Goal: Information Seeking & Learning: Learn about a topic

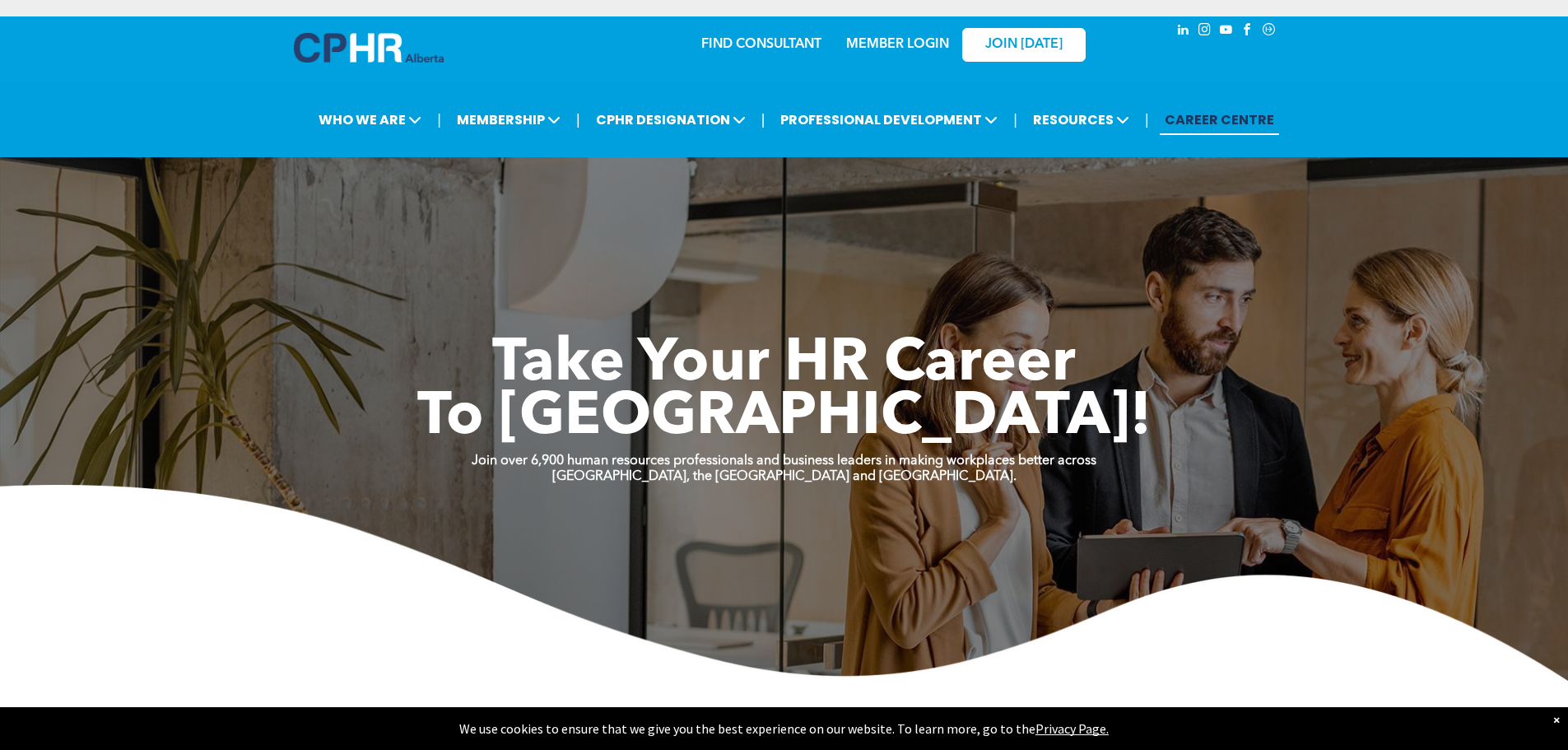
click at [1554, 718] on div "×" at bounding box center [1557, 719] width 7 height 17
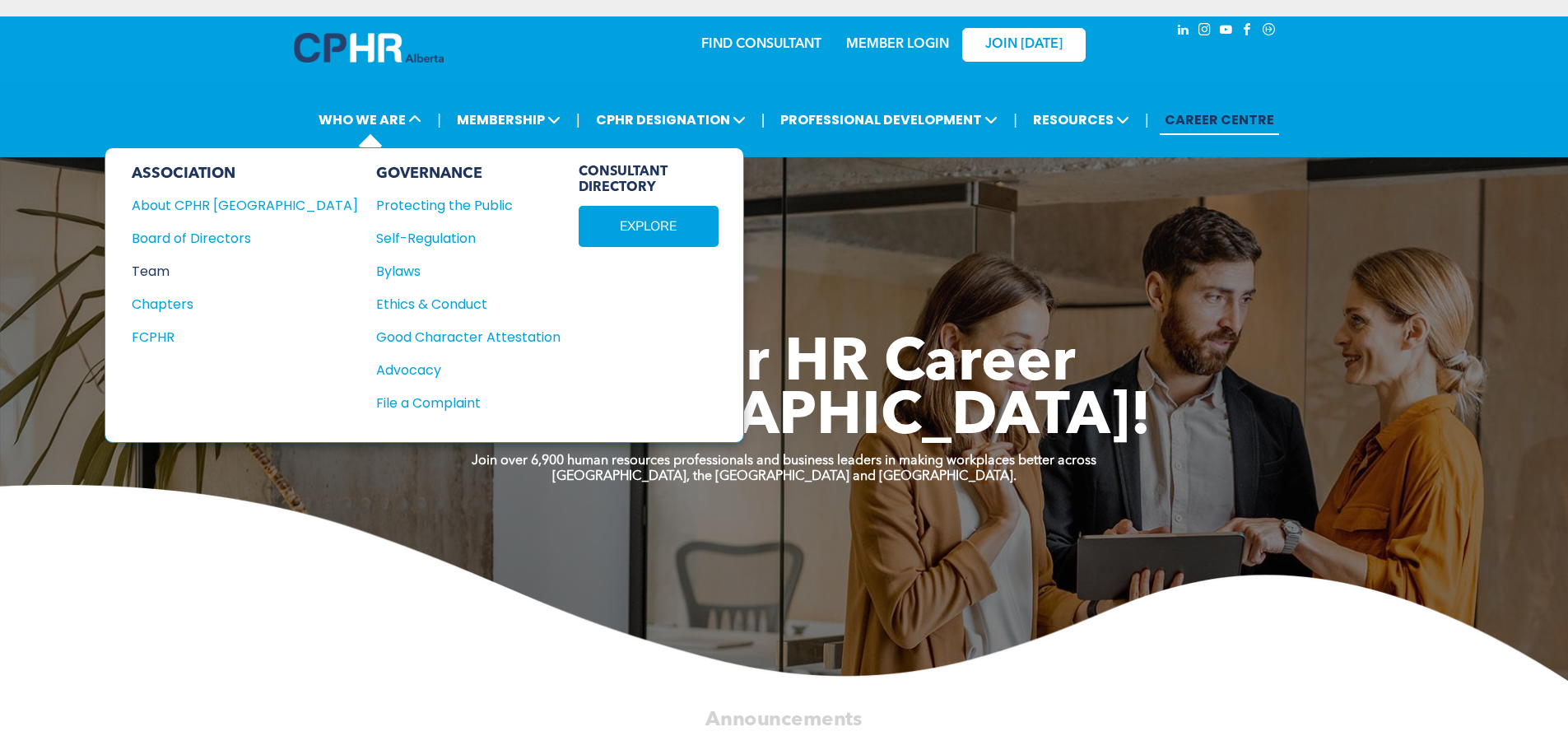
click at [157, 272] on div "Team" at bounding box center [233, 271] width 204 height 21
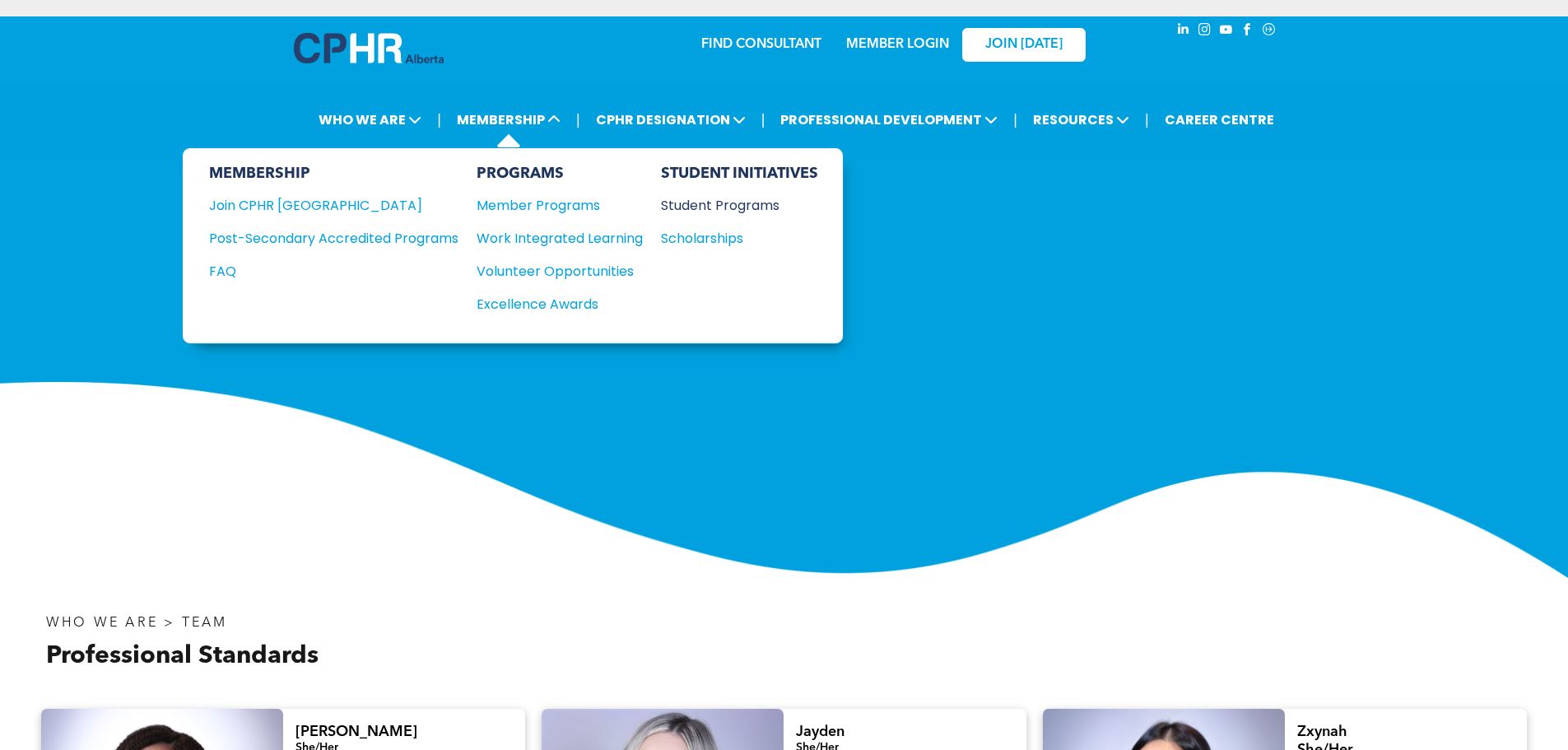
click at [684, 206] on div "Student Programs" at bounding box center [732, 205] width 142 height 21
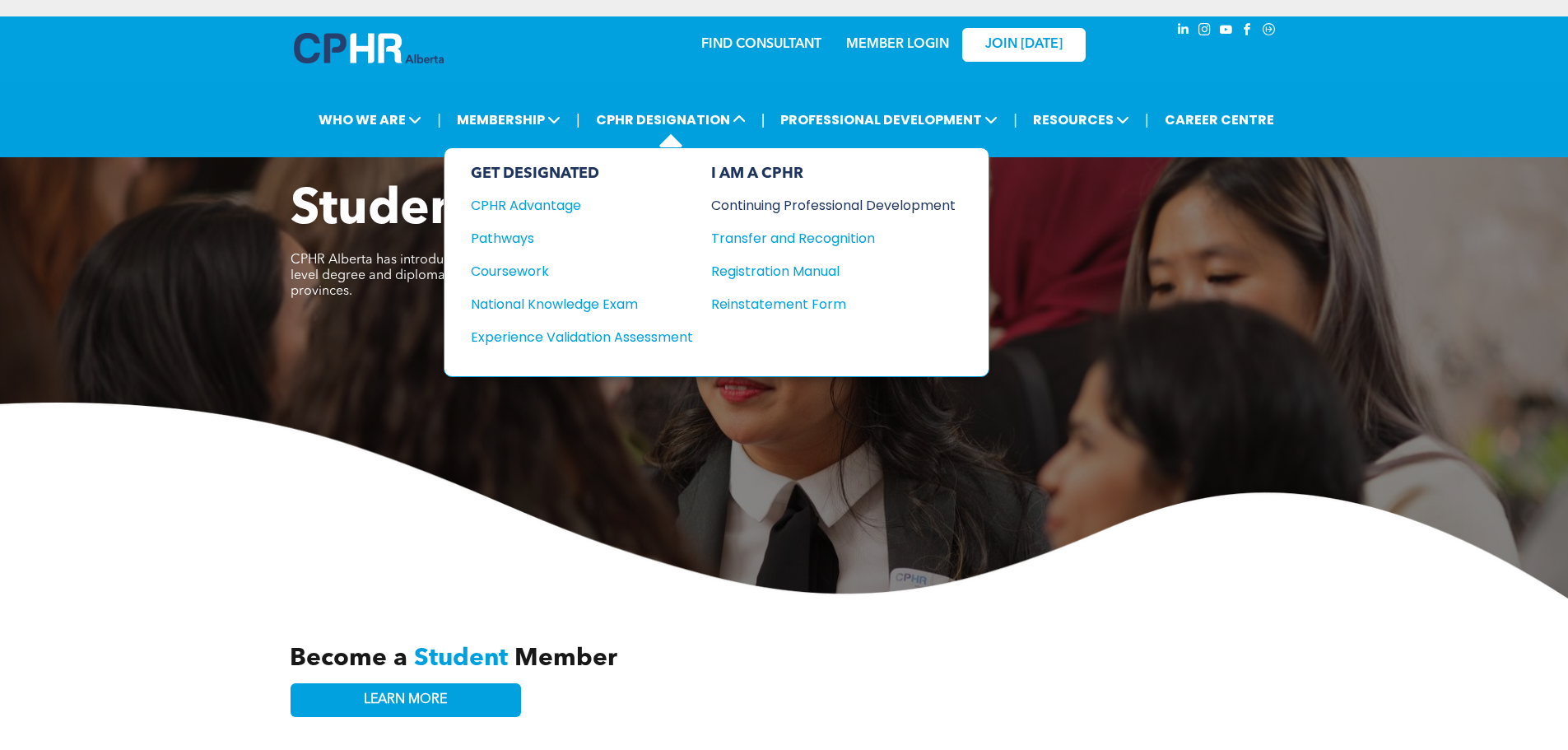
click at [744, 204] on div "Continuing Professional Development" at bounding box center [821, 205] width 220 height 21
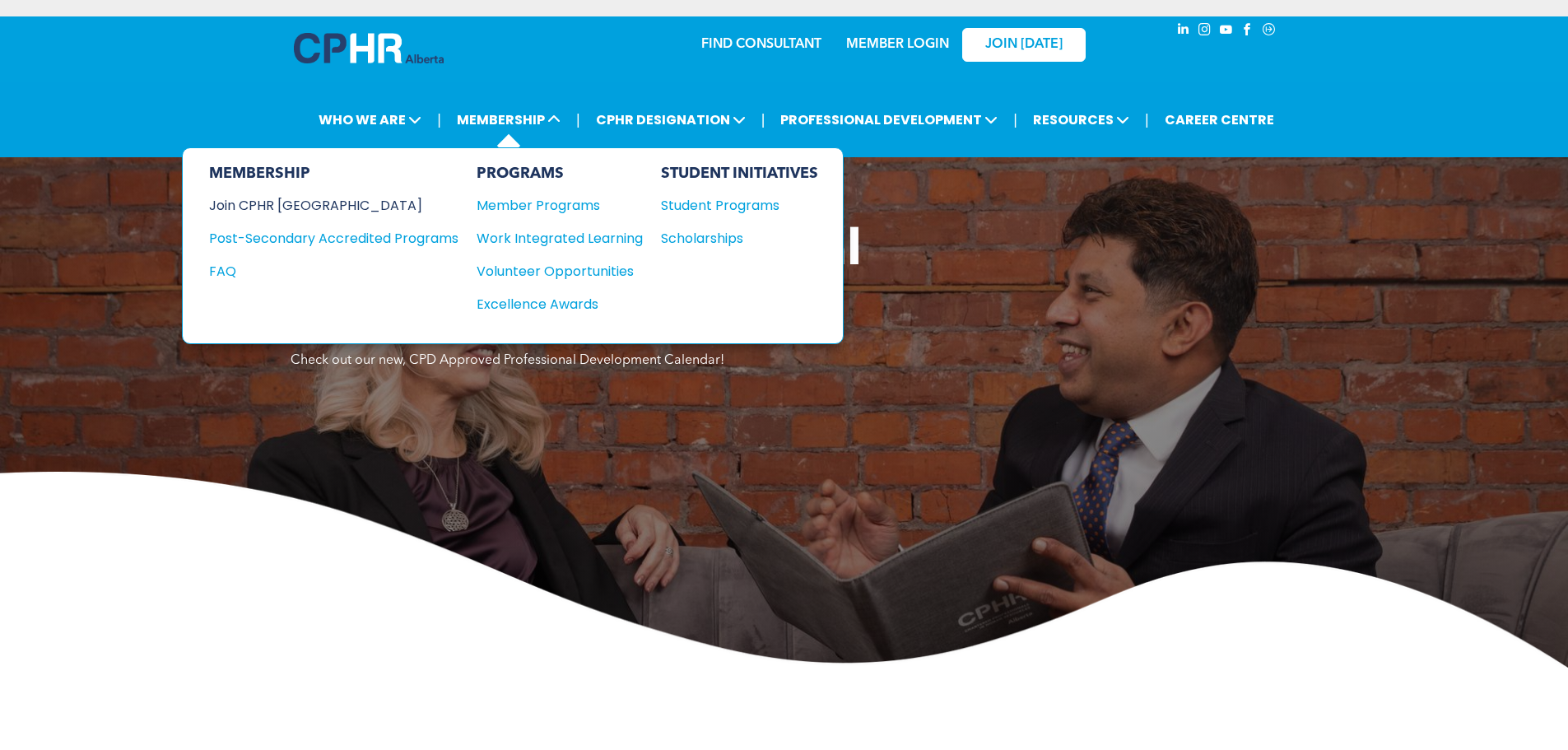
click at [311, 206] on div "Join CPHR [GEOGRAPHIC_DATA]" at bounding box center [321, 205] width 225 height 21
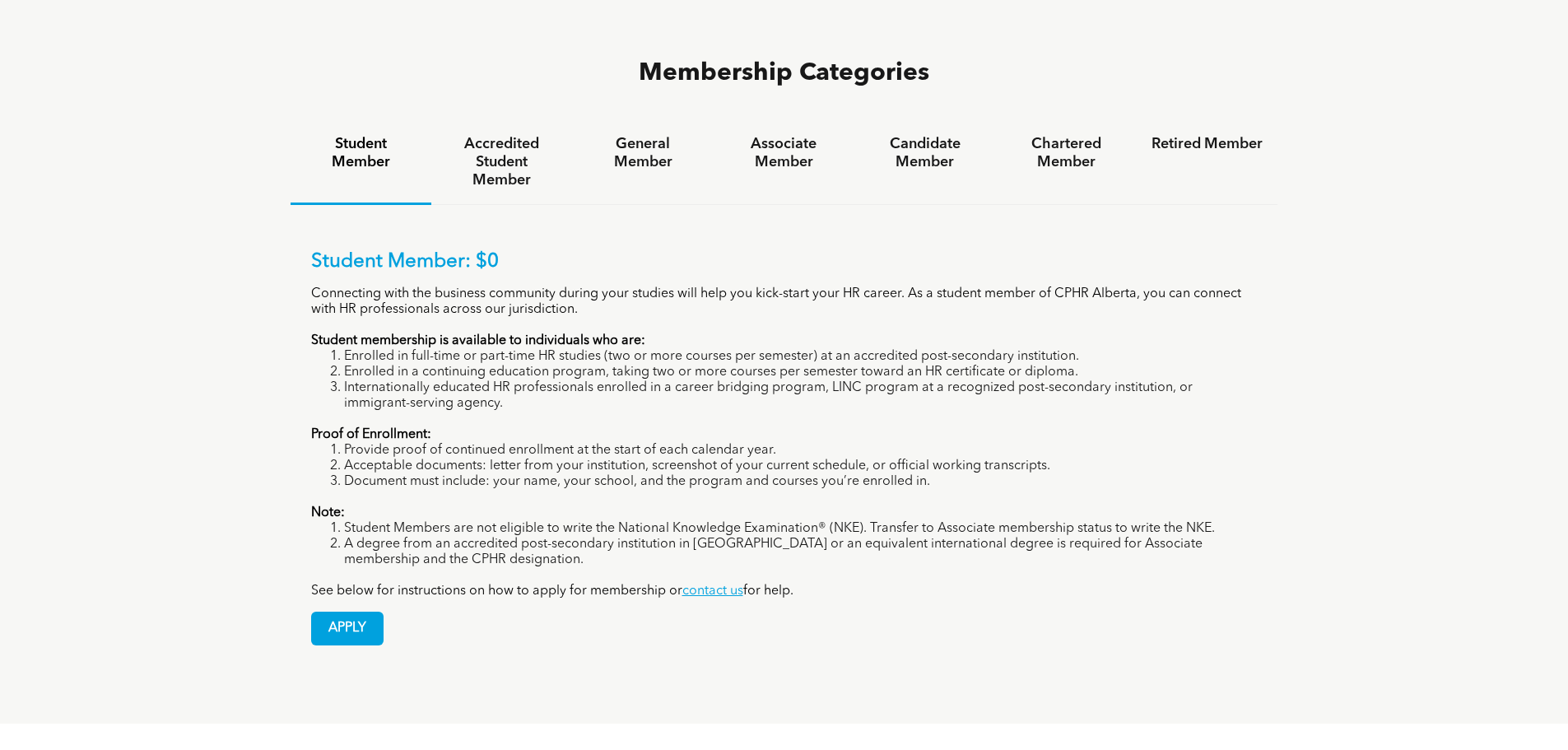
scroll to position [1152, 0]
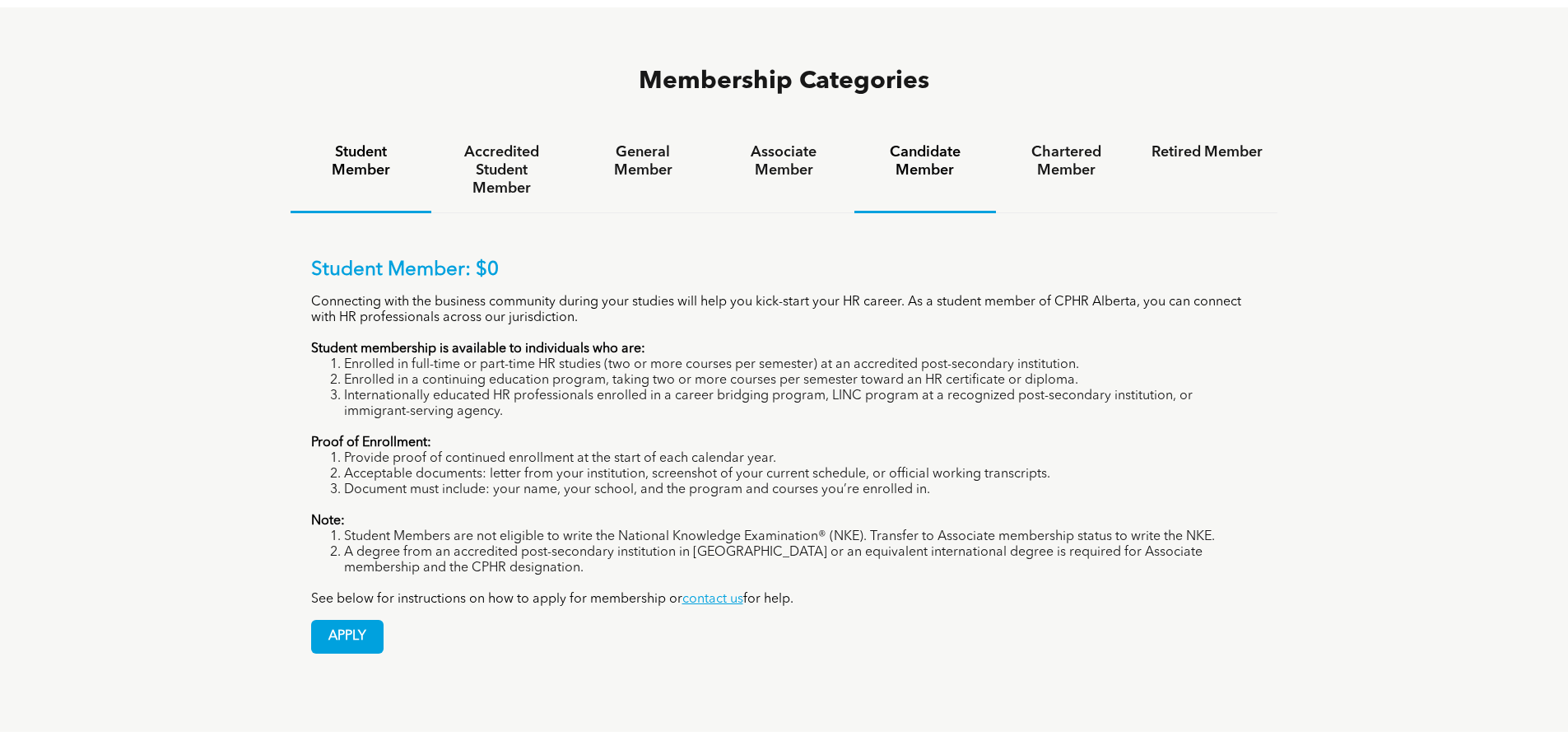
click at [927, 143] on h4 "Candidate Member" at bounding box center [924, 161] width 111 height 37
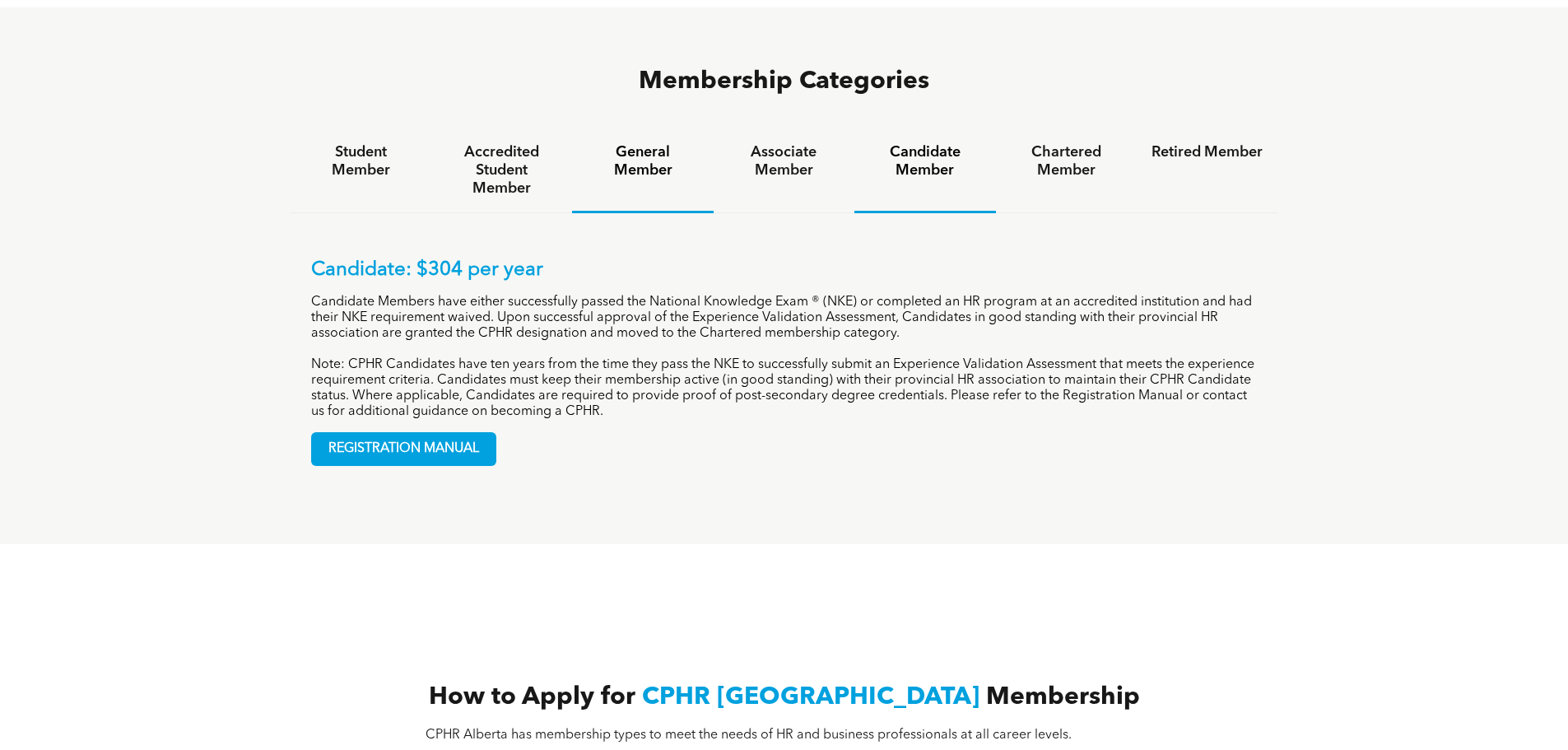
click at [641, 143] on h4 "General Member" at bounding box center [642, 161] width 111 height 37
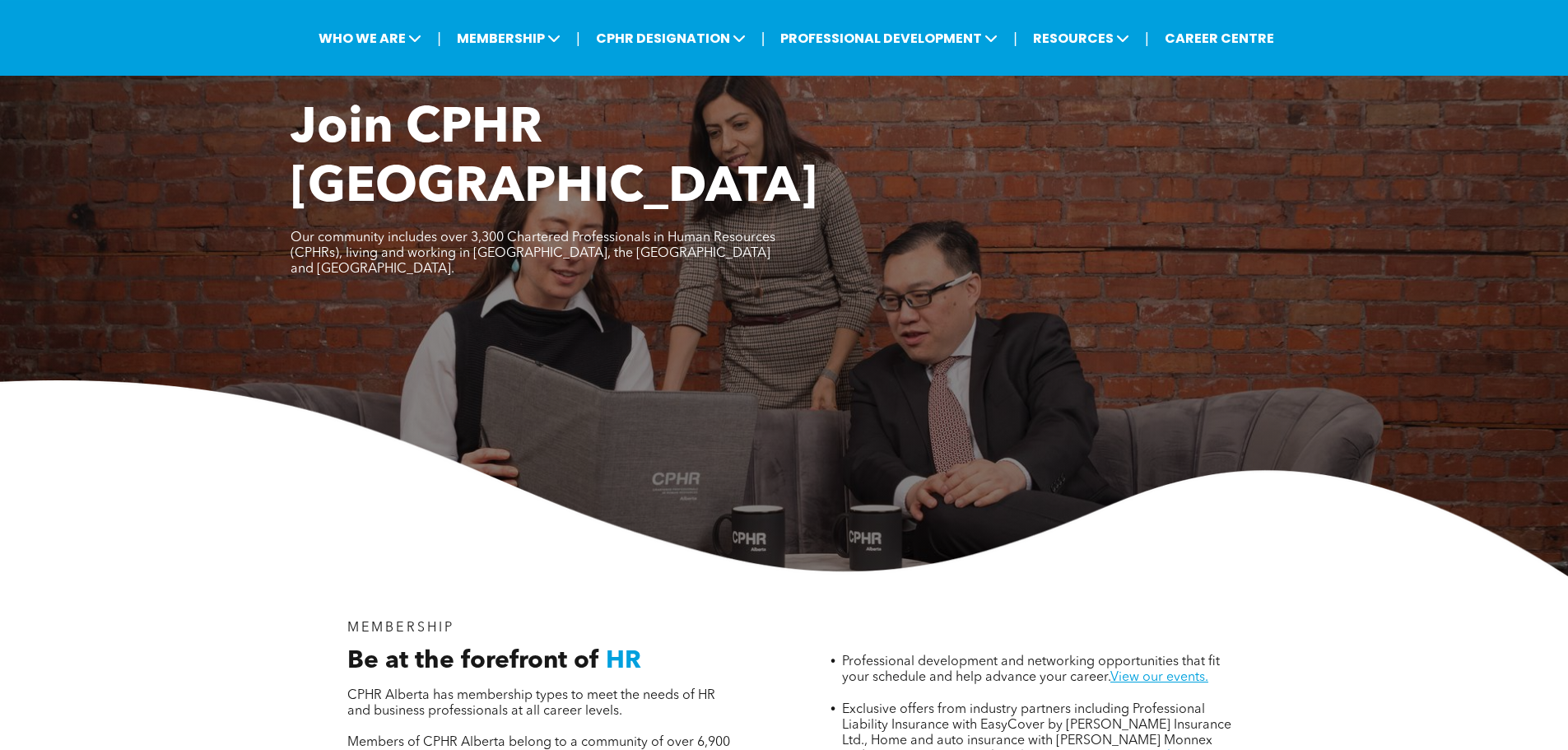
scroll to position [0, 0]
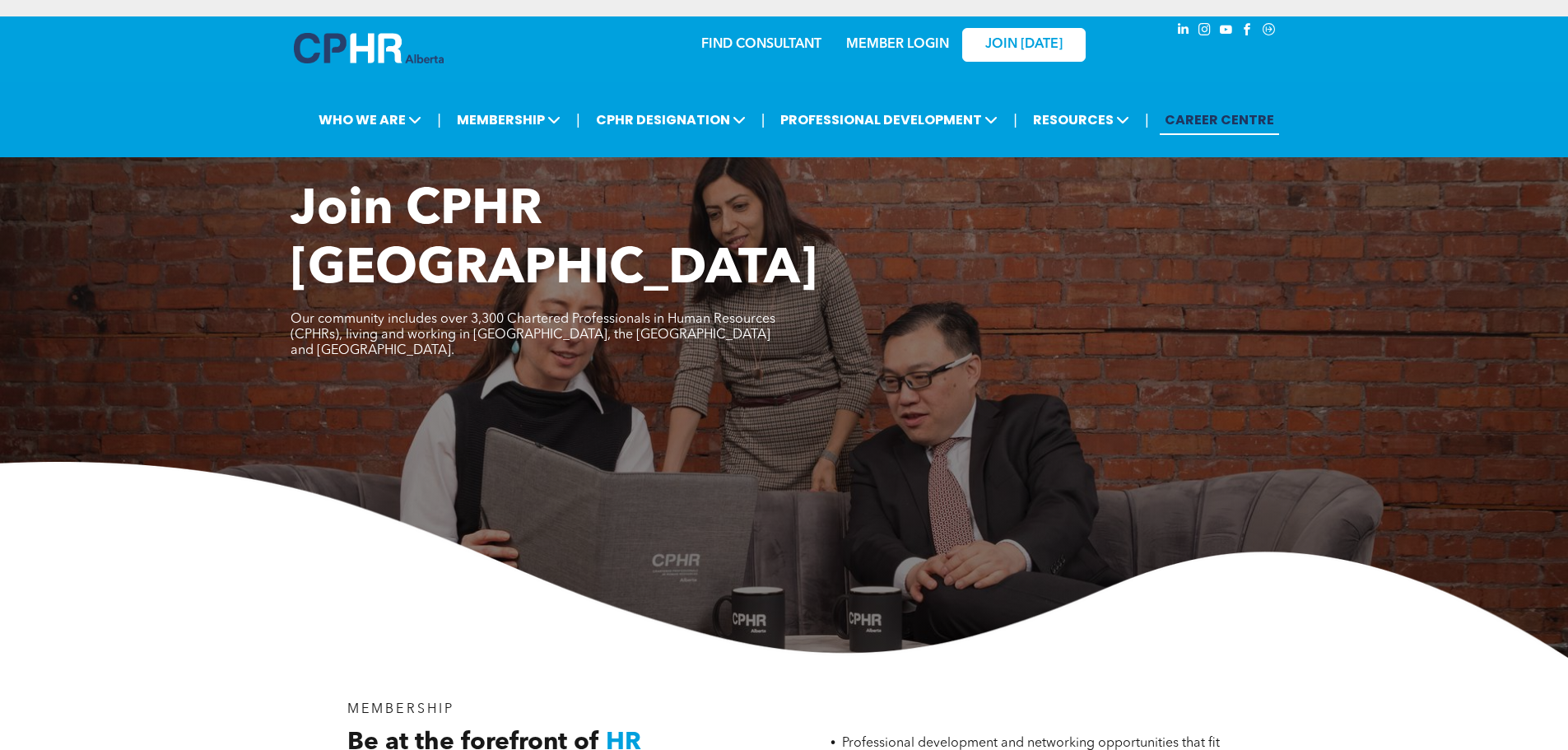
click at [1189, 126] on link "CAREER CENTRE" at bounding box center [1219, 120] width 119 height 31
